Goal: Find specific page/section: Find specific page/section

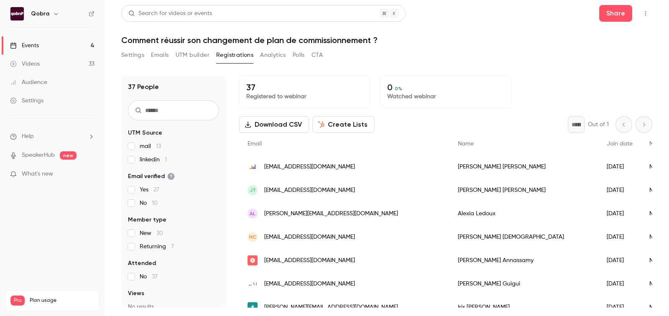
click at [34, 38] on link "Events 4" at bounding box center [52, 45] width 105 height 18
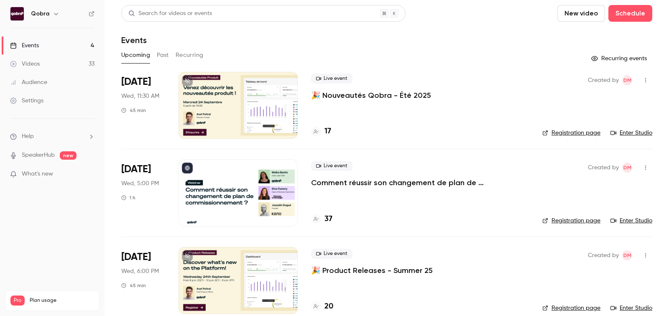
click at [36, 74] on link "Audience" at bounding box center [52, 82] width 105 height 18
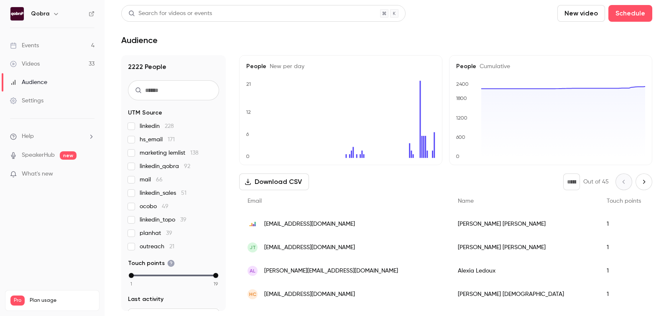
click at [45, 31] on ul "Events 4 Videos 33 Audience Settings" at bounding box center [52, 73] width 105 height 90
click at [45, 36] on ul "Events 4 Videos 33 Audience Settings" at bounding box center [52, 73] width 105 height 90
click at [43, 40] on link "Events 4" at bounding box center [52, 45] width 105 height 18
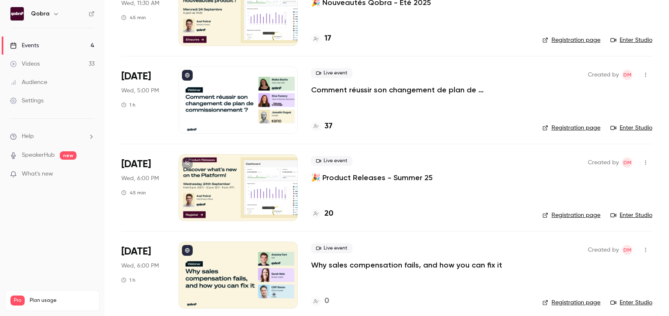
scroll to position [99, 0]
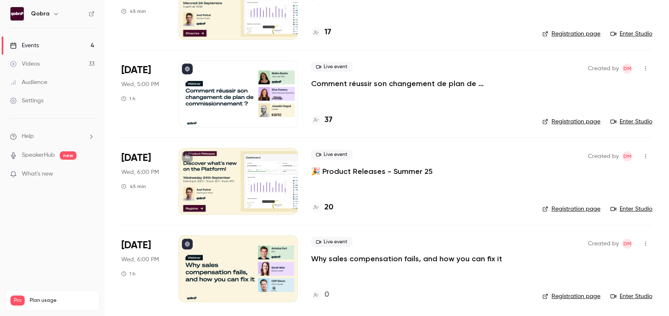
click at [330, 208] on h4 "20" at bounding box center [328, 207] width 9 height 11
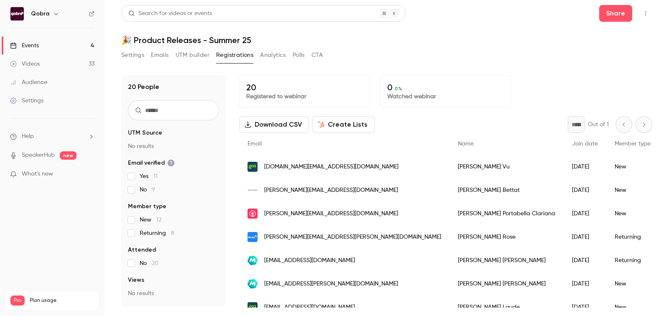
click at [68, 47] on link "Events 4" at bounding box center [52, 45] width 105 height 18
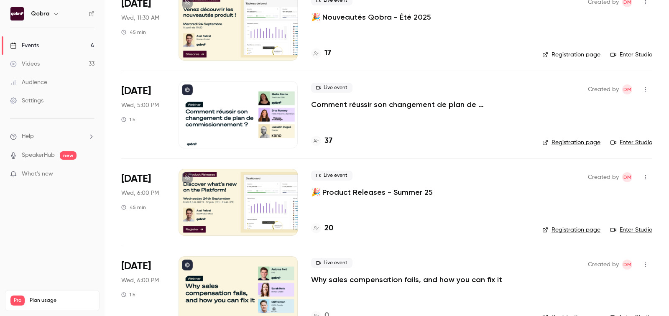
scroll to position [100, 0]
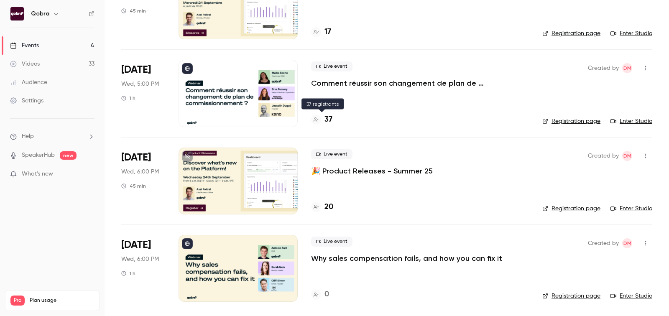
click at [327, 117] on h4 "37" at bounding box center [328, 119] width 8 height 11
